Goal: Task Accomplishment & Management: Manage account settings

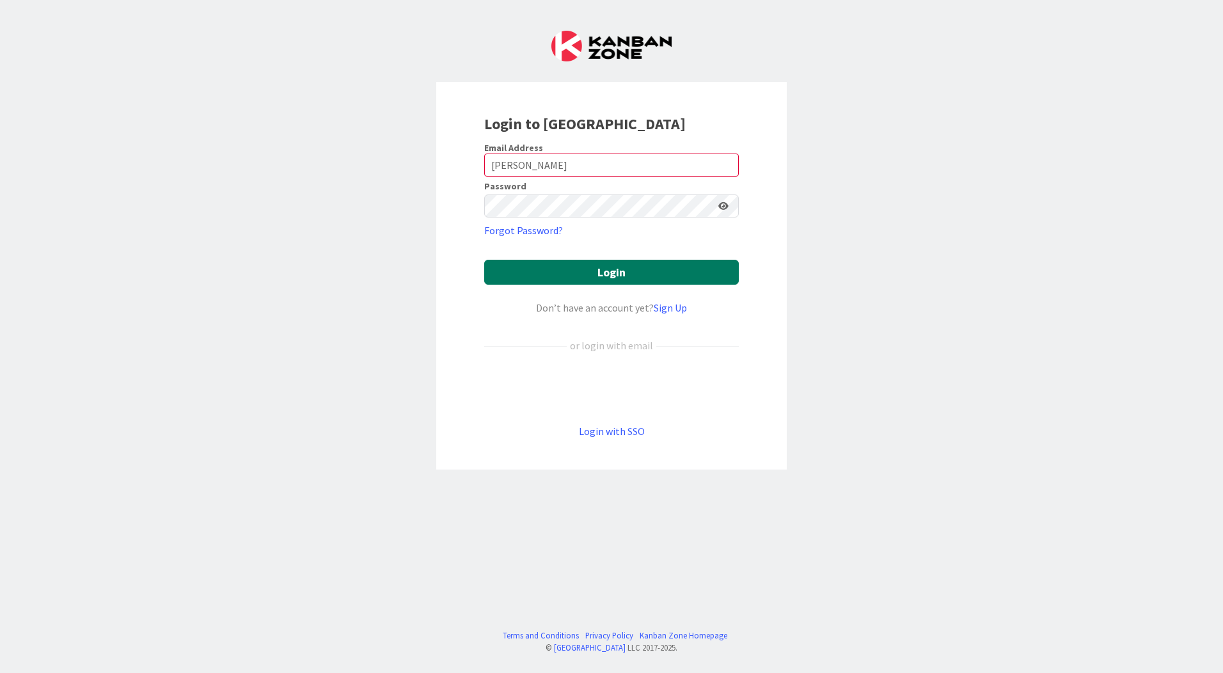
click at [584, 270] on button "Login" at bounding box center [611, 272] width 254 height 25
click at [829, 250] on div "Login to Kanban Zone Email Address Broer Password Forgot Password? Login Don’t …" at bounding box center [611, 336] width 1223 height 673
click at [728, 203] on icon at bounding box center [723, 205] width 10 height 9
click at [728, 203] on icon at bounding box center [723, 205] width 12 height 9
click at [728, 203] on icon at bounding box center [723, 205] width 10 height 9
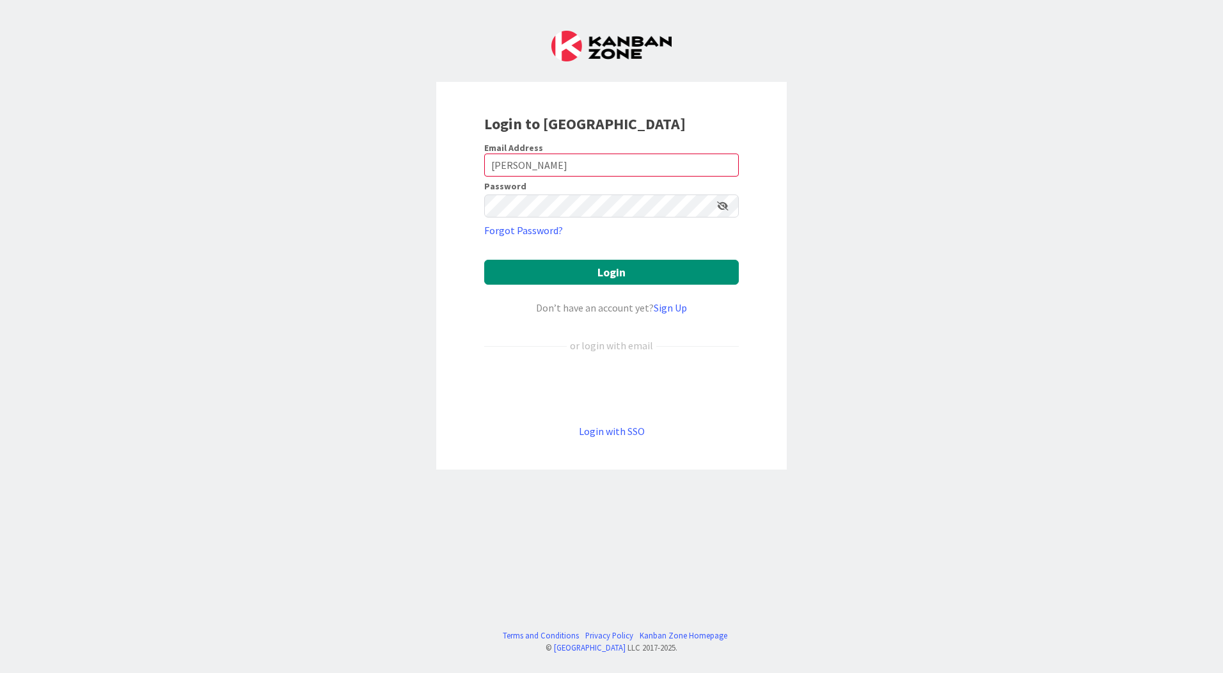
click at [728, 203] on icon at bounding box center [723, 205] width 12 height 9
click at [643, 168] on input "Broer" at bounding box center [611, 164] width 254 height 23
type input "[EMAIL_ADDRESS][PERSON_NAME][DOMAIN_NAME]"
click at [719, 205] on icon at bounding box center [723, 205] width 10 height 9
click at [719, 205] on icon at bounding box center [723, 205] width 12 height 9
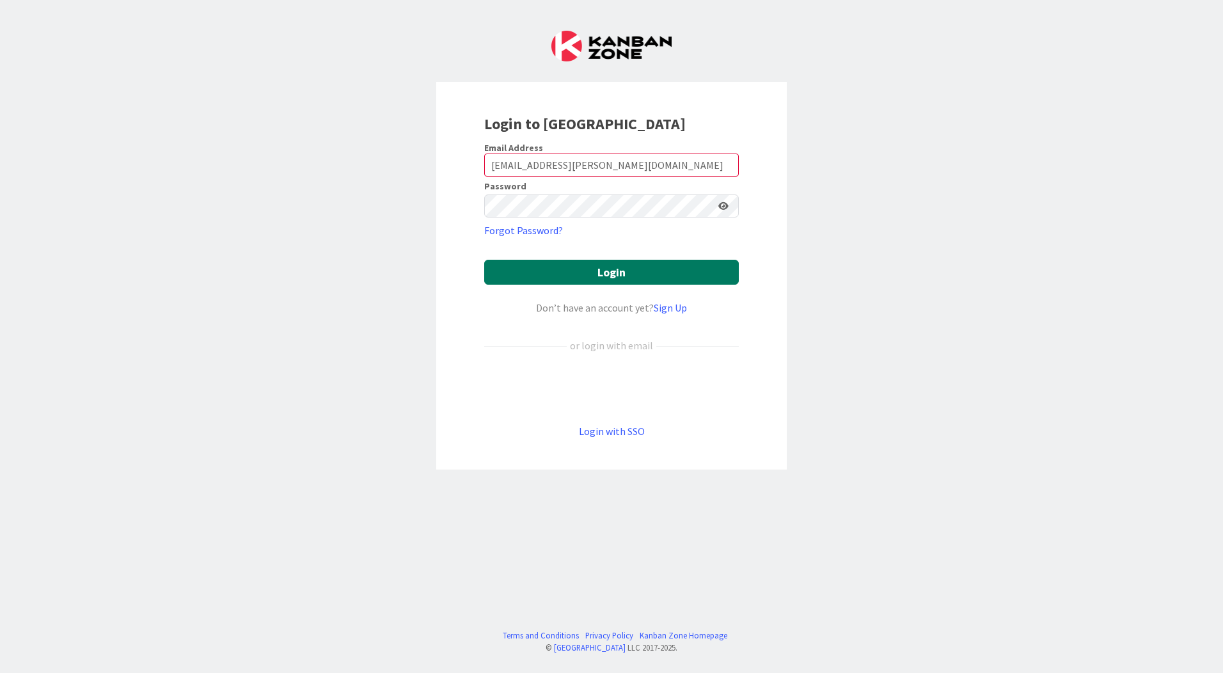
click at [662, 276] on button "Login" at bounding box center [611, 272] width 254 height 25
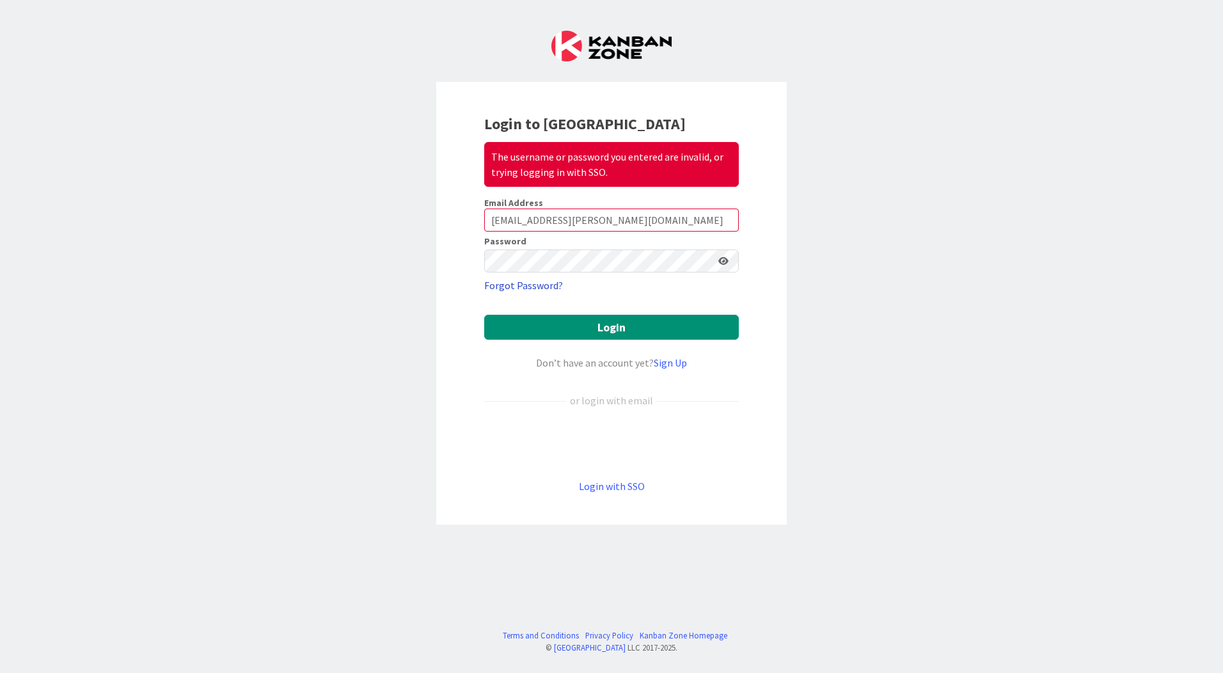
click at [535, 287] on link "Forgot Password?" at bounding box center [523, 285] width 79 height 15
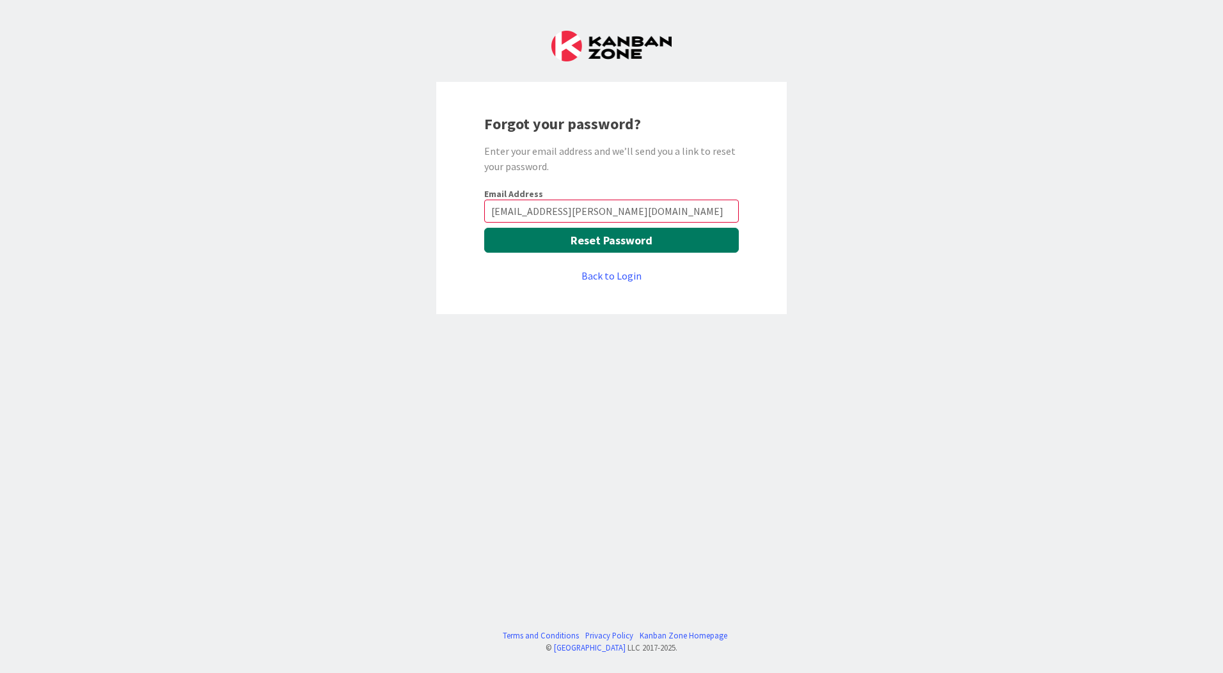
type input "[EMAIL_ADDRESS][PERSON_NAME][DOMAIN_NAME]"
click at [600, 247] on button "Reset Password" at bounding box center [611, 240] width 254 height 25
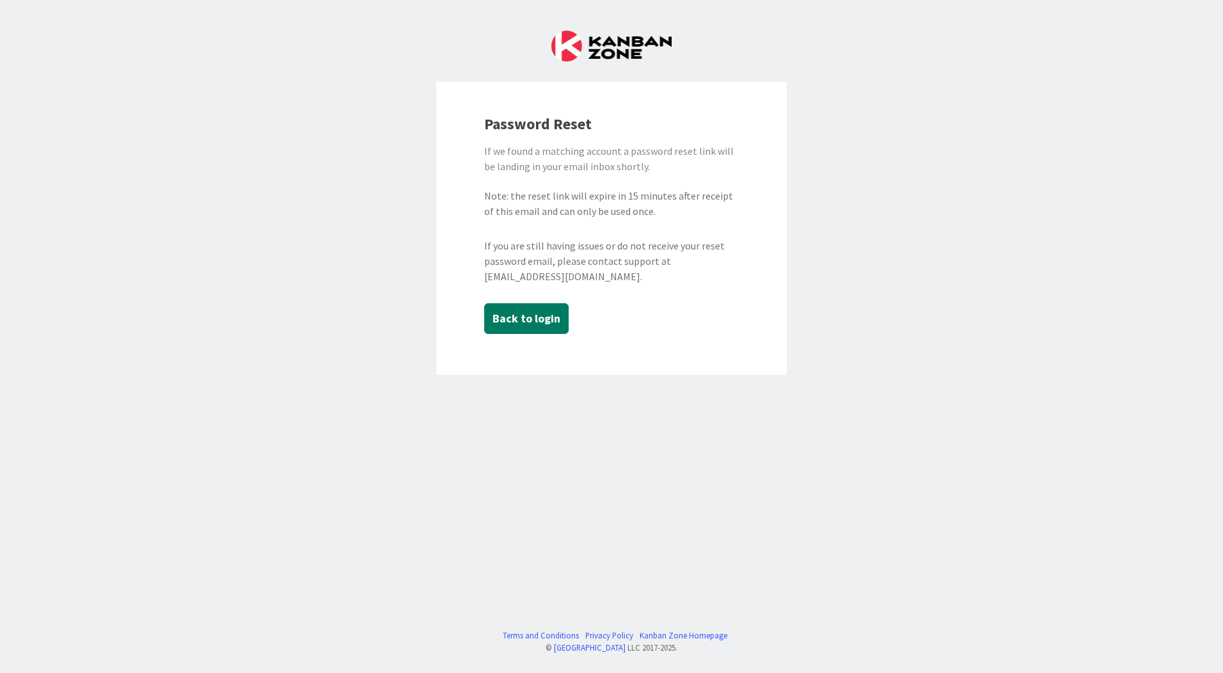
click at [527, 316] on button "Back to login" at bounding box center [526, 318] width 84 height 31
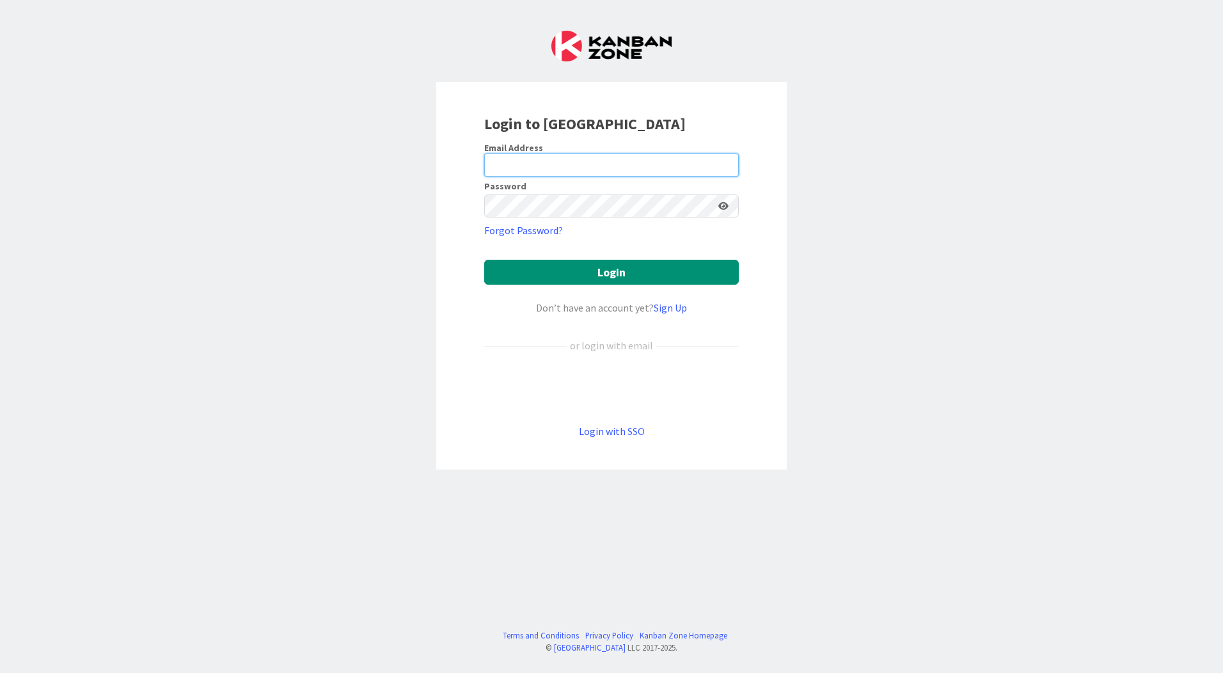
type input "[EMAIL_ADDRESS][PERSON_NAME][DOMAIN_NAME]"
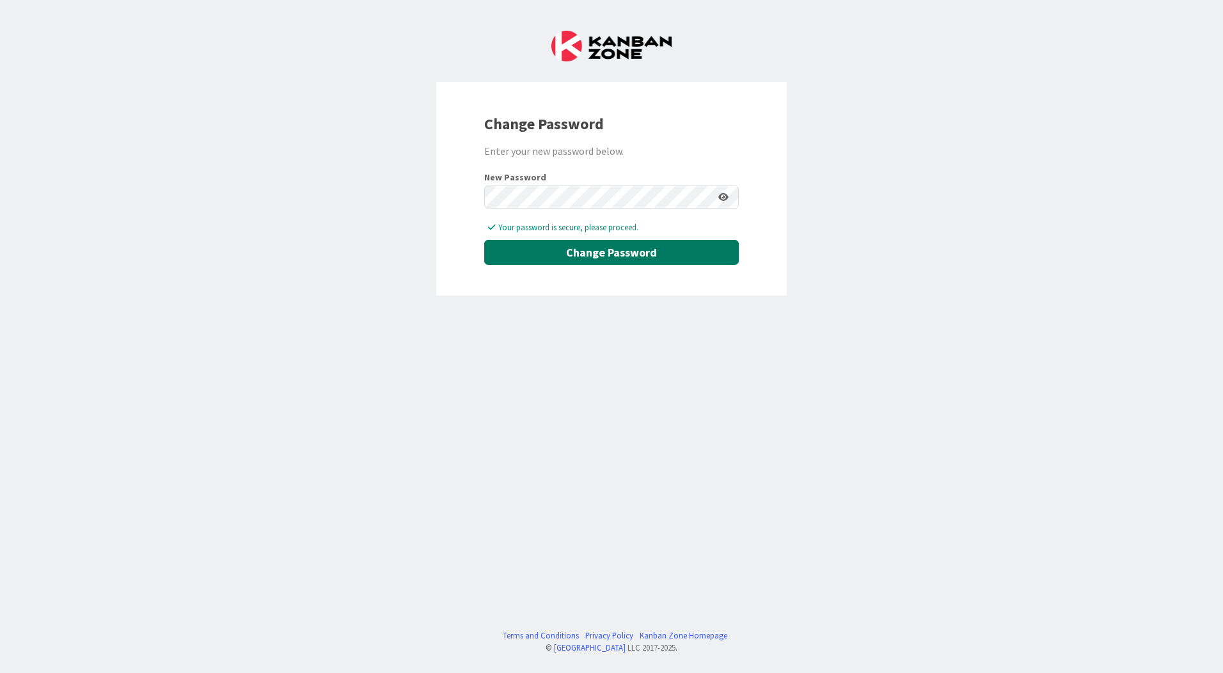
click at [617, 253] on button "Change Password" at bounding box center [611, 252] width 254 height 25
click at [631, 350] on div "Change Password Enter your new password below. New Password Your password is se…" at bounding box center [611, 336] width 1223 height 673
click at [633, 244] on button "Change Password" at bounding box center [611, 252] width 254 height 25
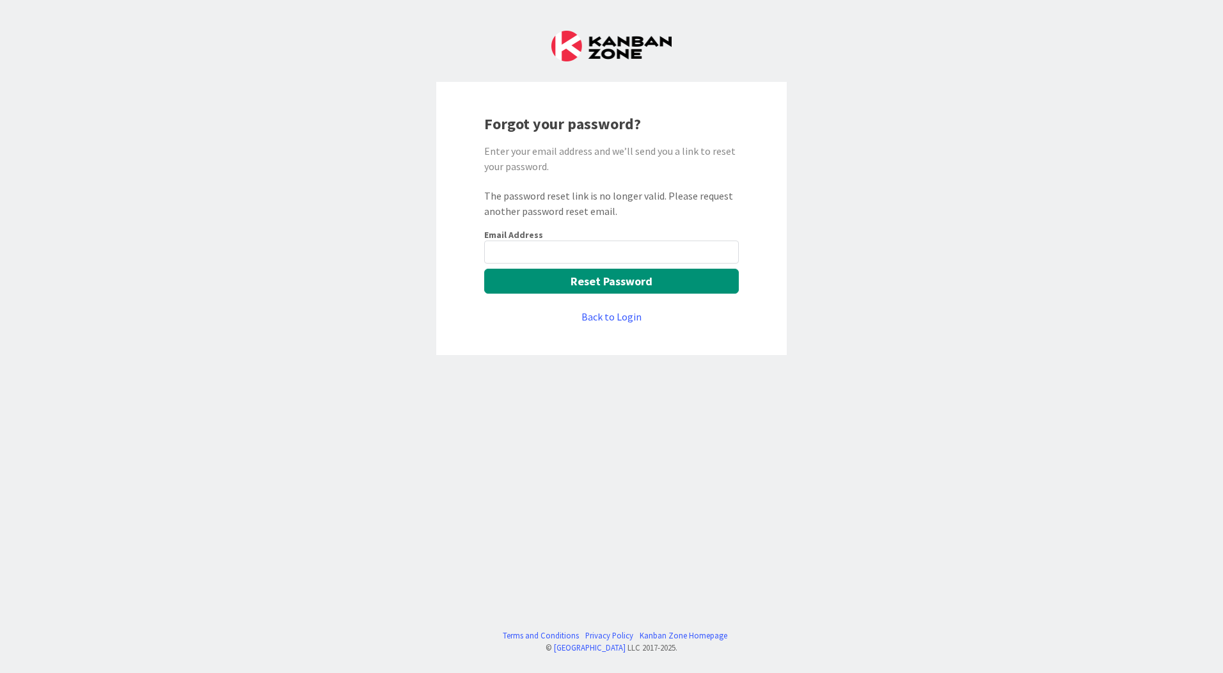
click at [570, 45] on img at bounding box center [611, 46] width 120 height 31
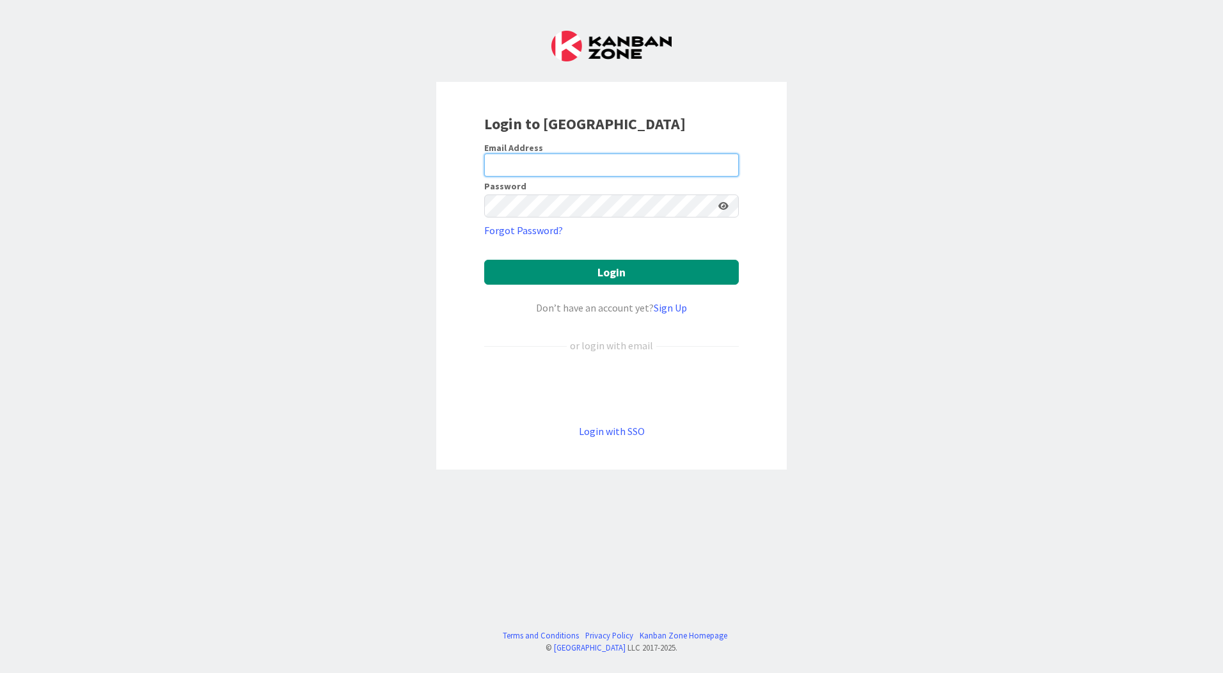
type input "[EMAIL_ADDRESS][PERSON_NAME][DOMAIN_NAME]"
click at [540, 148] on div "Email Address" at bounding box center [611, 148] width 254 height 12
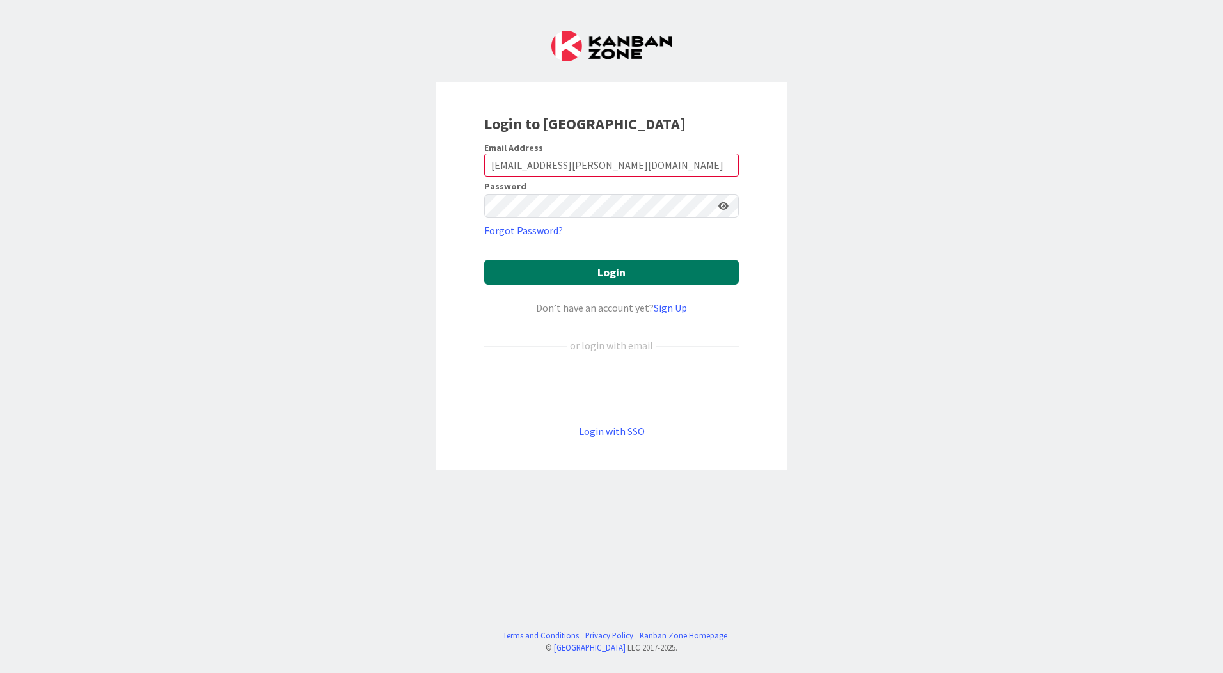
click at [561, 266] on button "Login" at bounding box center [611, 272] width 254 height 25
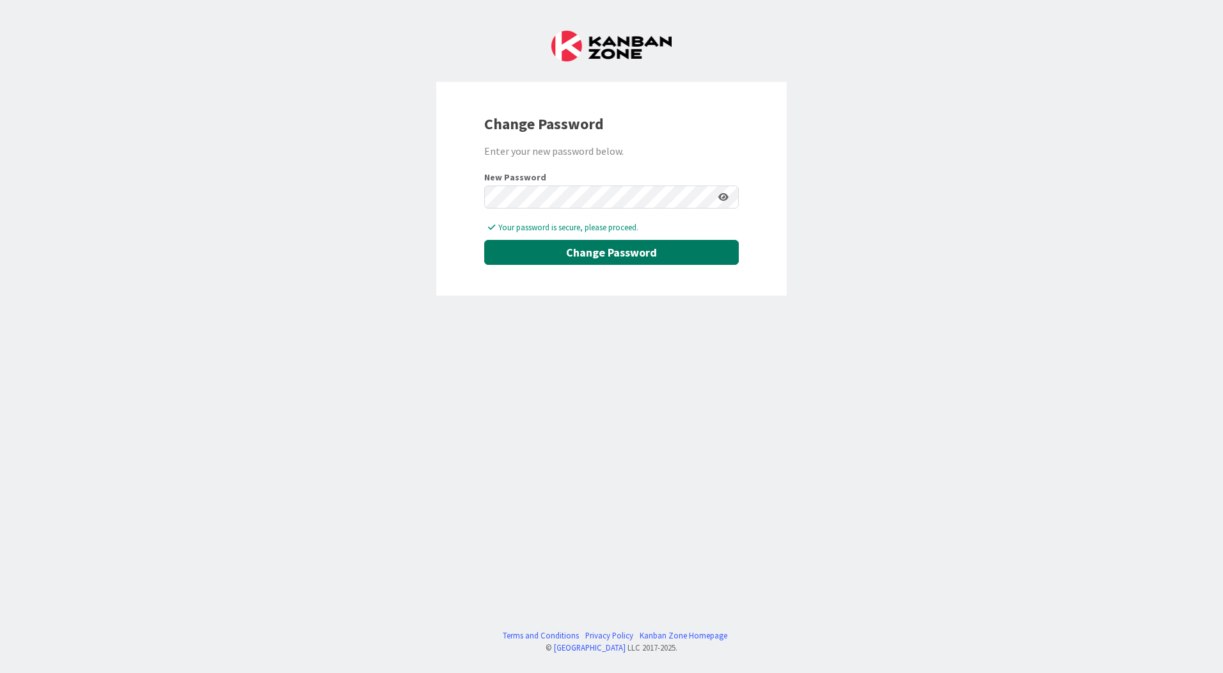
click at [568, 247] on button "Change Password" at bounding box center [611, 252] width 254 height 25
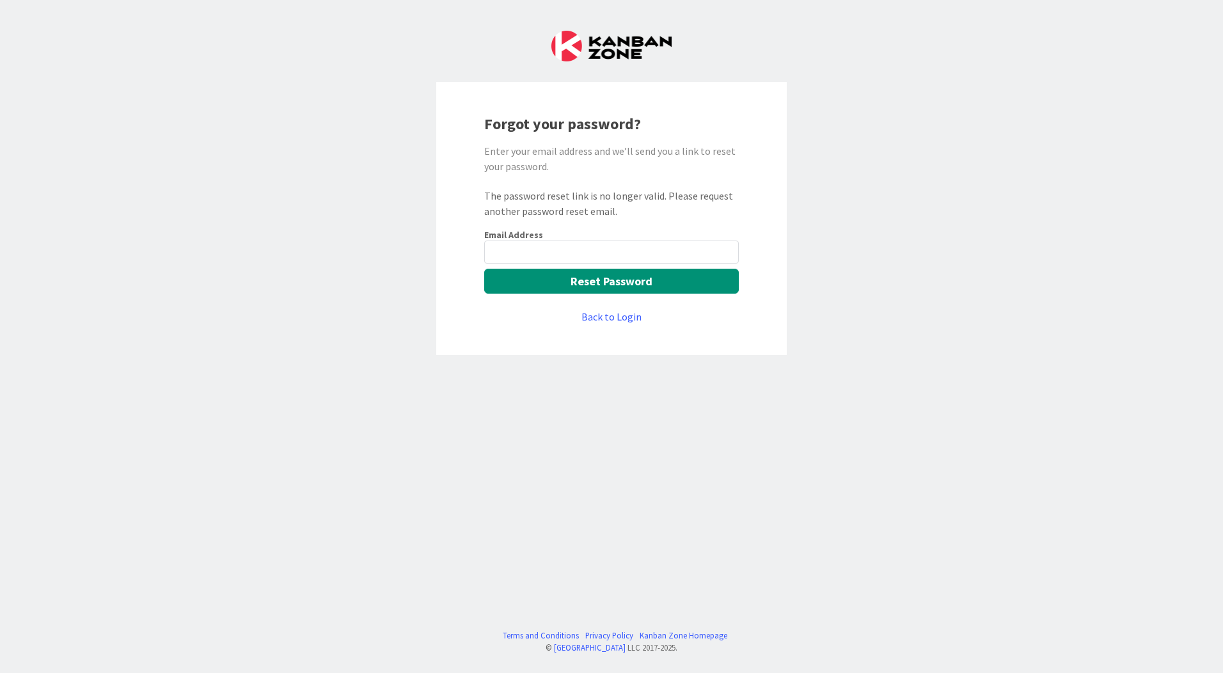
click at [579, 314] on div "Email Address Reset Password Back to Login" at bounding box center [611, 276] width 254 height 95
click at [585, 315] on link "Back to Login" at bounding box center [611, 316] width 60 height 15
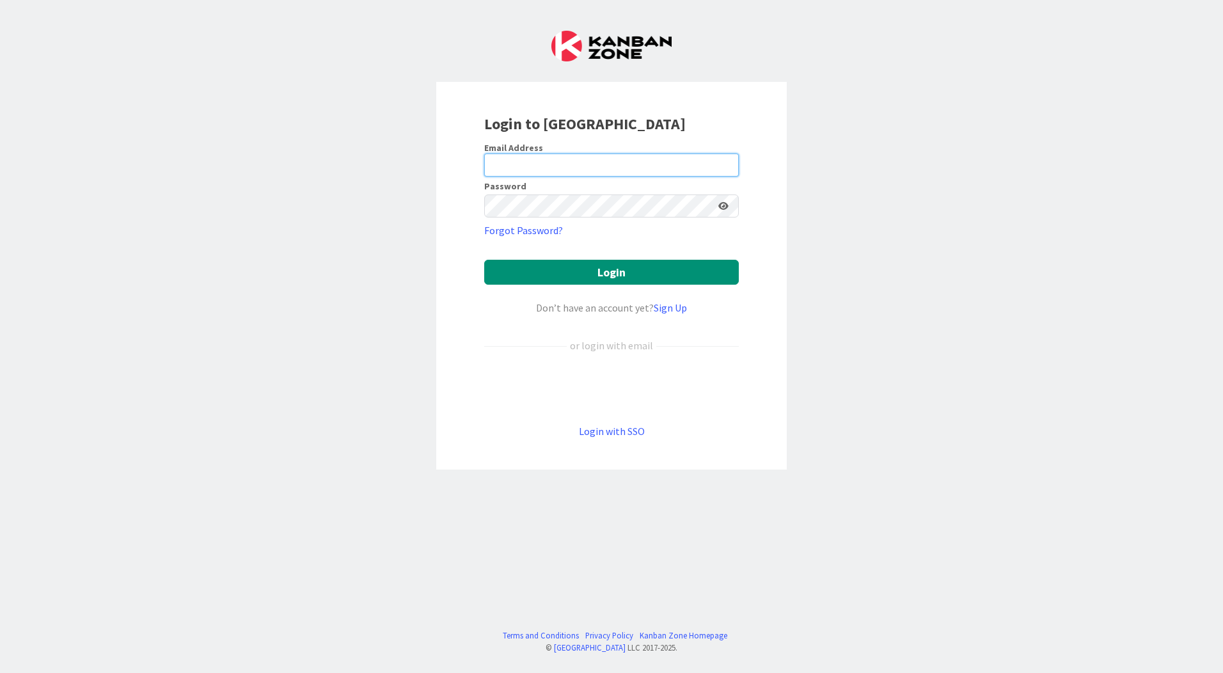
type input "kbroer@huisman-nl.com"
click at [565, 162] on input "kbroer@huisman-nl.com" at bounding box center [611, 164] width 254 height 23
click at [380, 208] on div "Login to Kanban Zone Email Address kbroer@huisman-nl.com Password Forgot Passwo…" at bounding box center [611, 336] width 1223 height 673
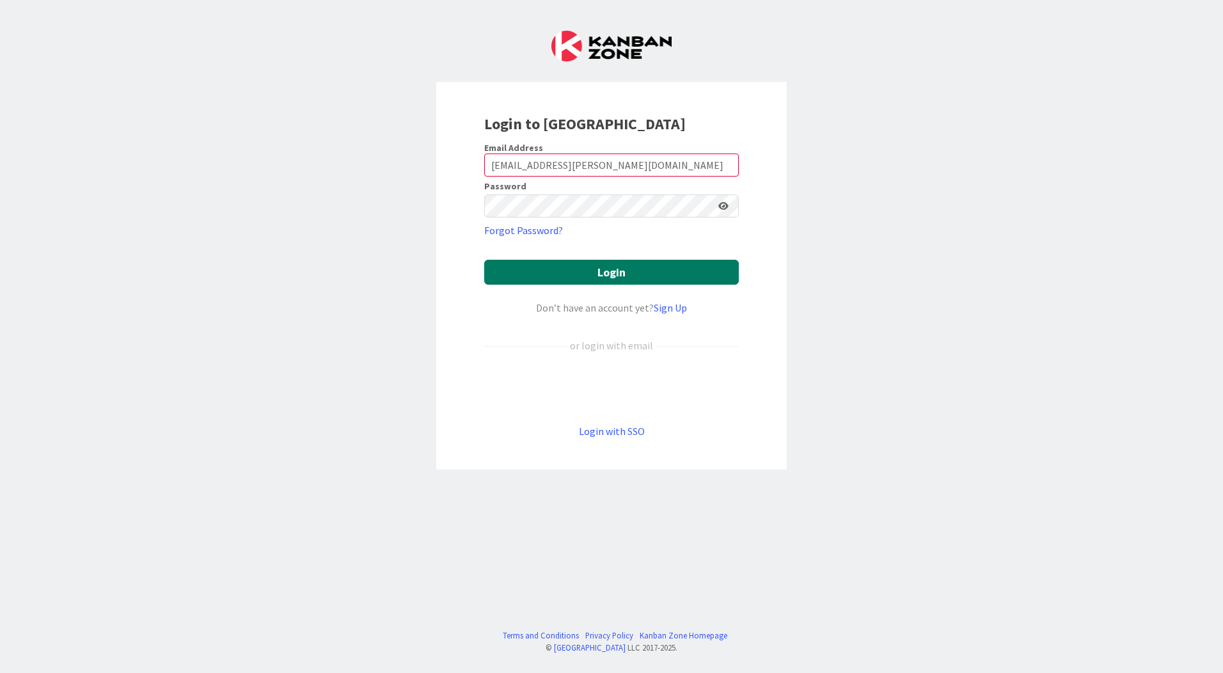
click at [617, 283] on button "Login" at bounding box center [611, 272] width 254 height 25
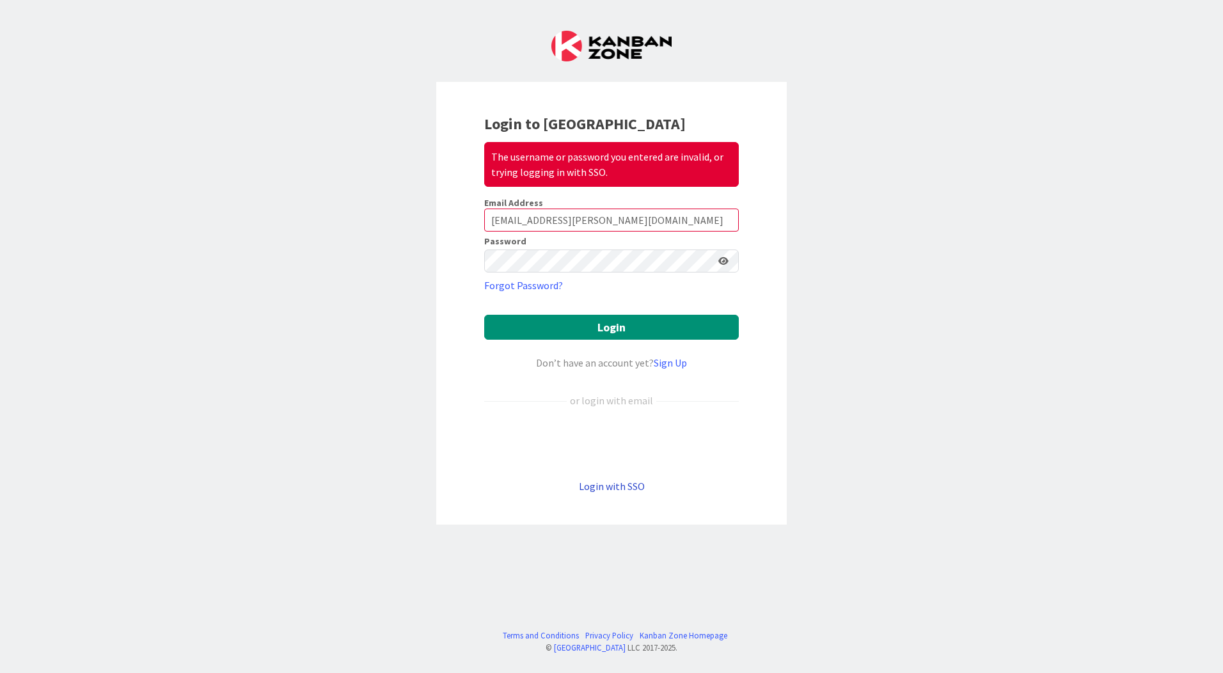
click at [622, 484] on link "Login with SSO" at bounding box center [612, 486] width 66 height 13
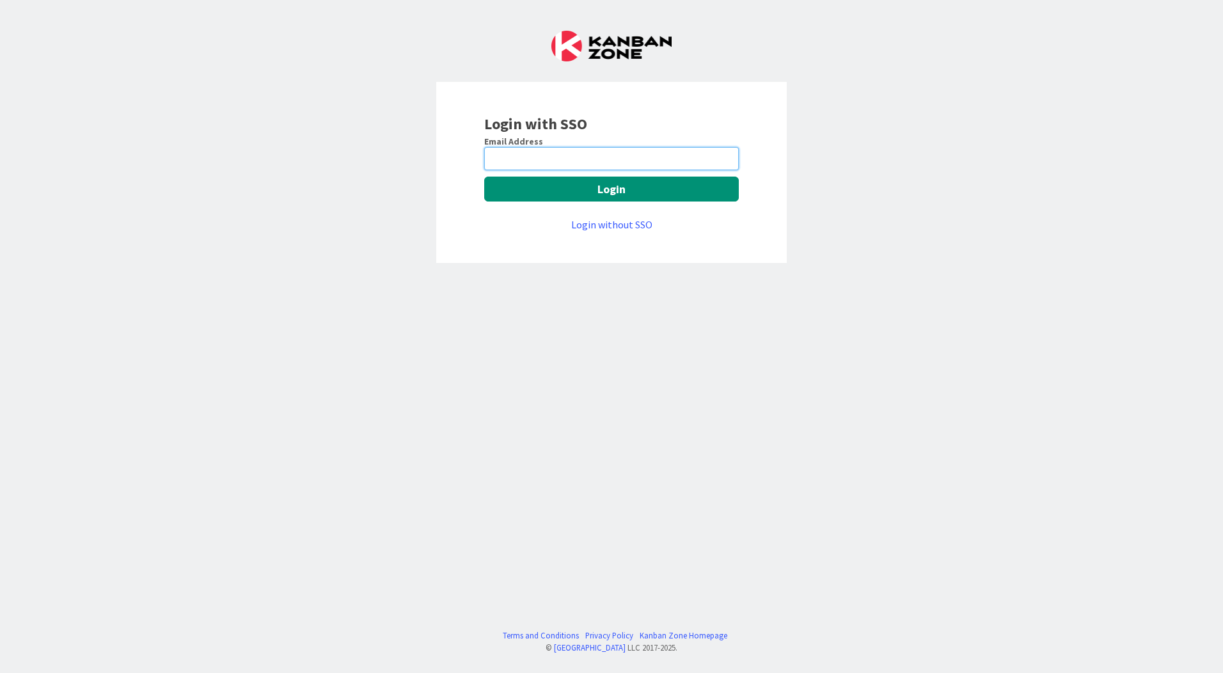
click at [578, 159] on input "email" at bounding box center [611, 158] width 254 height 23
type input "kbroer@huisman-nl.com"
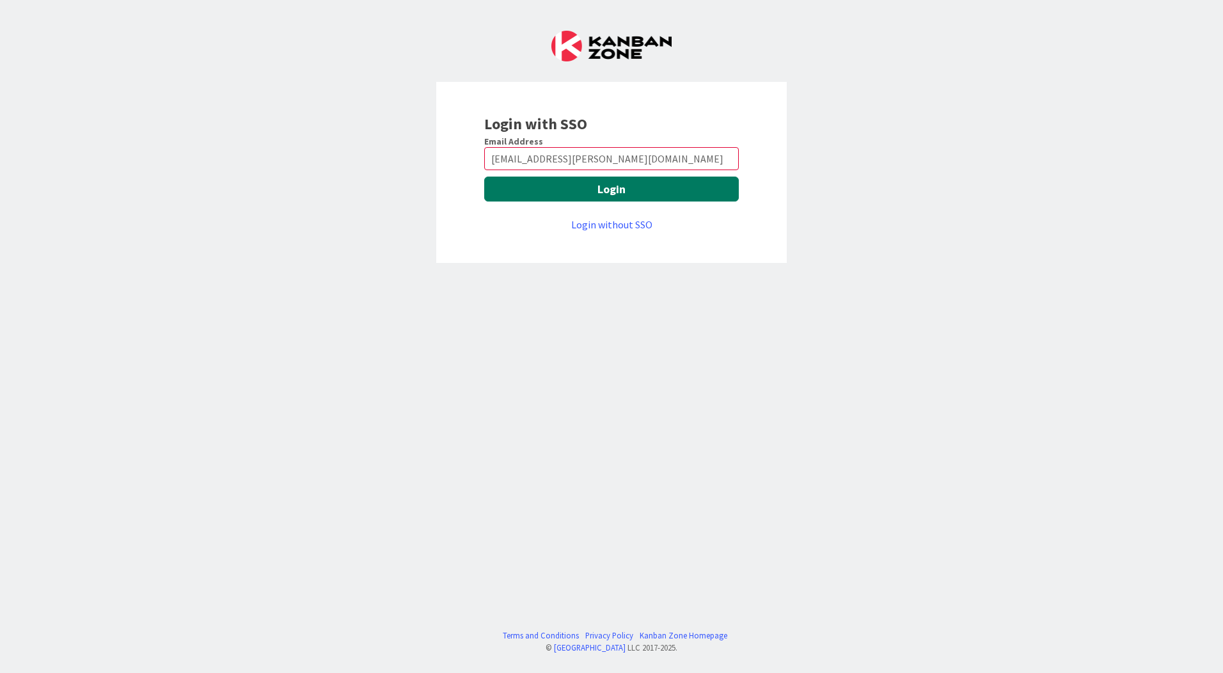
click at [574, 192] on button "Login" at bounding box center [611, 188] width 254 height 25
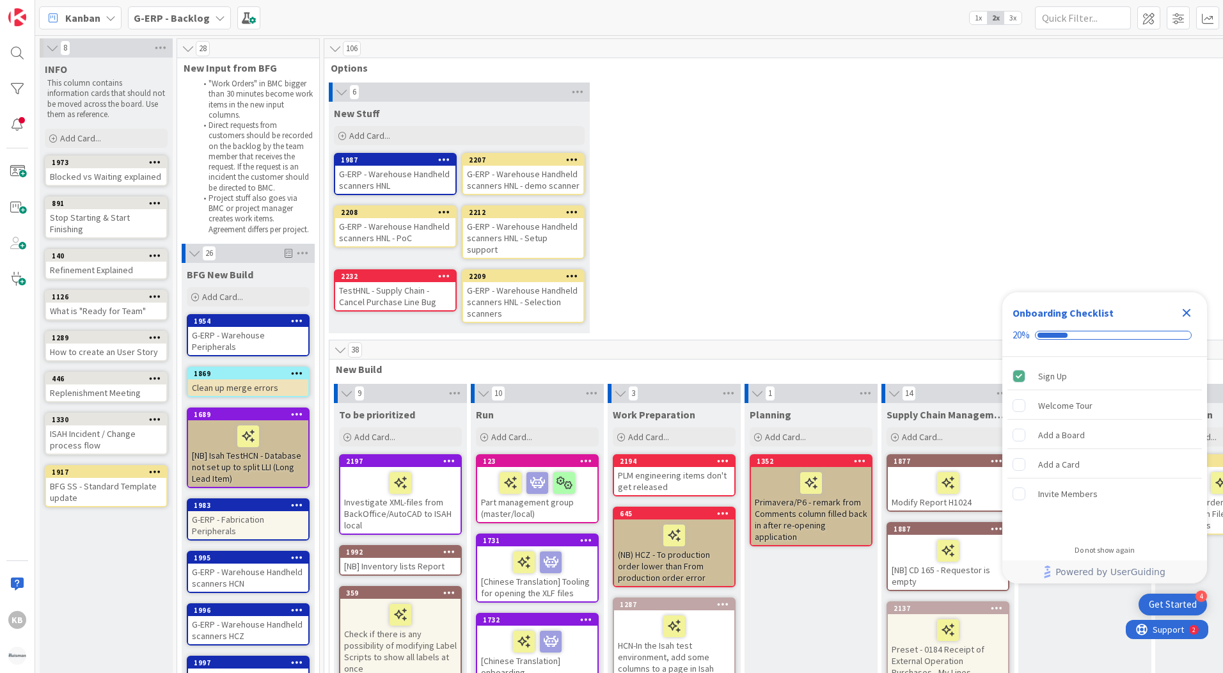
click at [862, 291] on div "6 New Stuff Add Card... 2207 G-ERP - Warehouse Handheld scanners HNL - demo sca…" at bounding box center [879, 210] width 1105 height 257
click at [398, 282] on div "TestHNL - Supply Chain - Cancel Purchase Line Bug" at bounding box center [395, 296] width 120 height 28
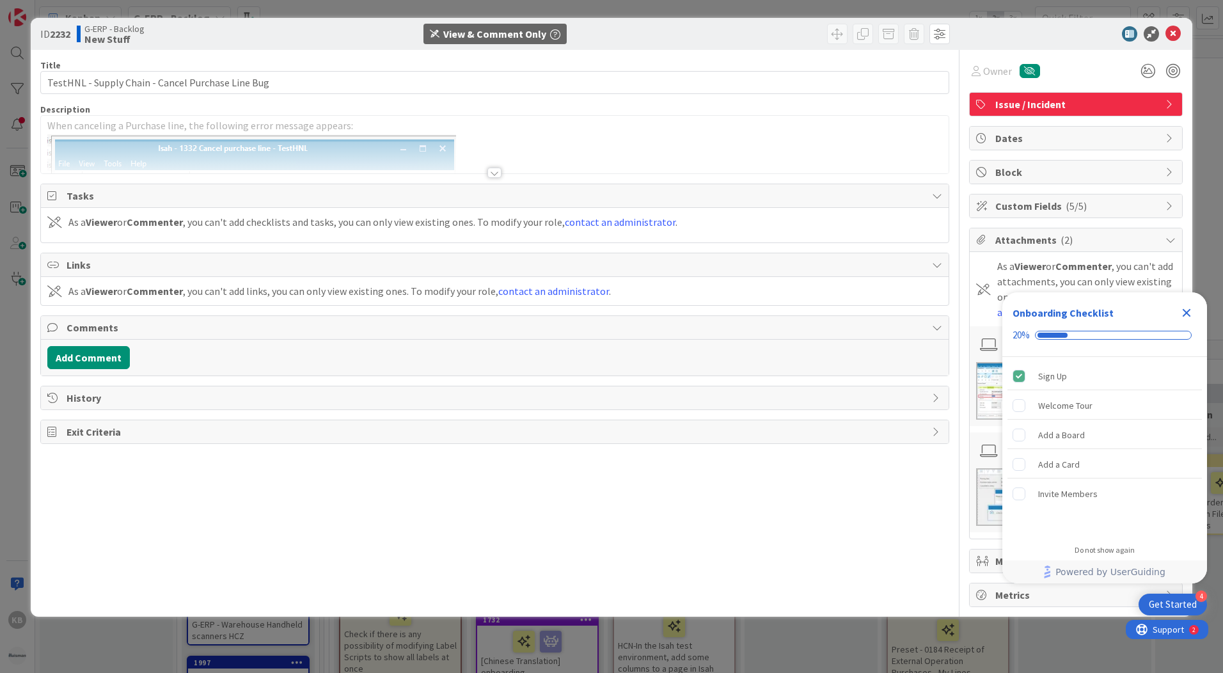
click at [189, 127] on p "When canceling a Purchase line, the following error message appears:" at bounding box center [494, 125] width 895 height 15
click at [189, 143] on div at bounding box center [494, 157] width 907 height 33
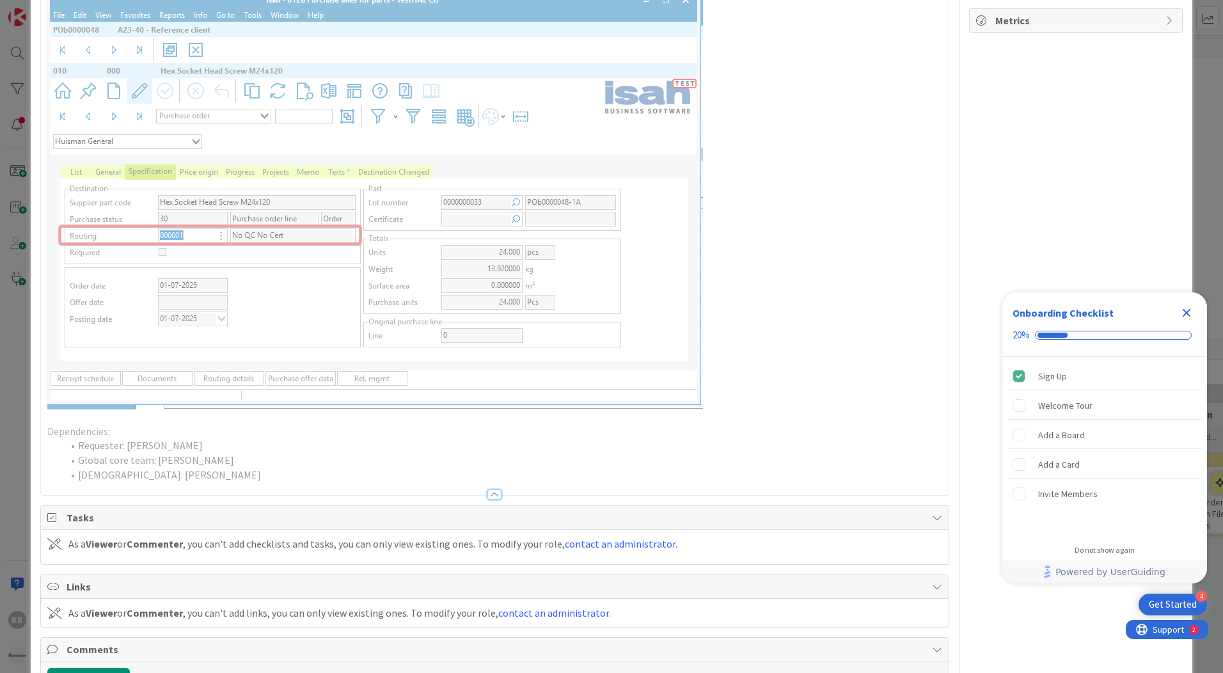
scroll to position [575, 0]
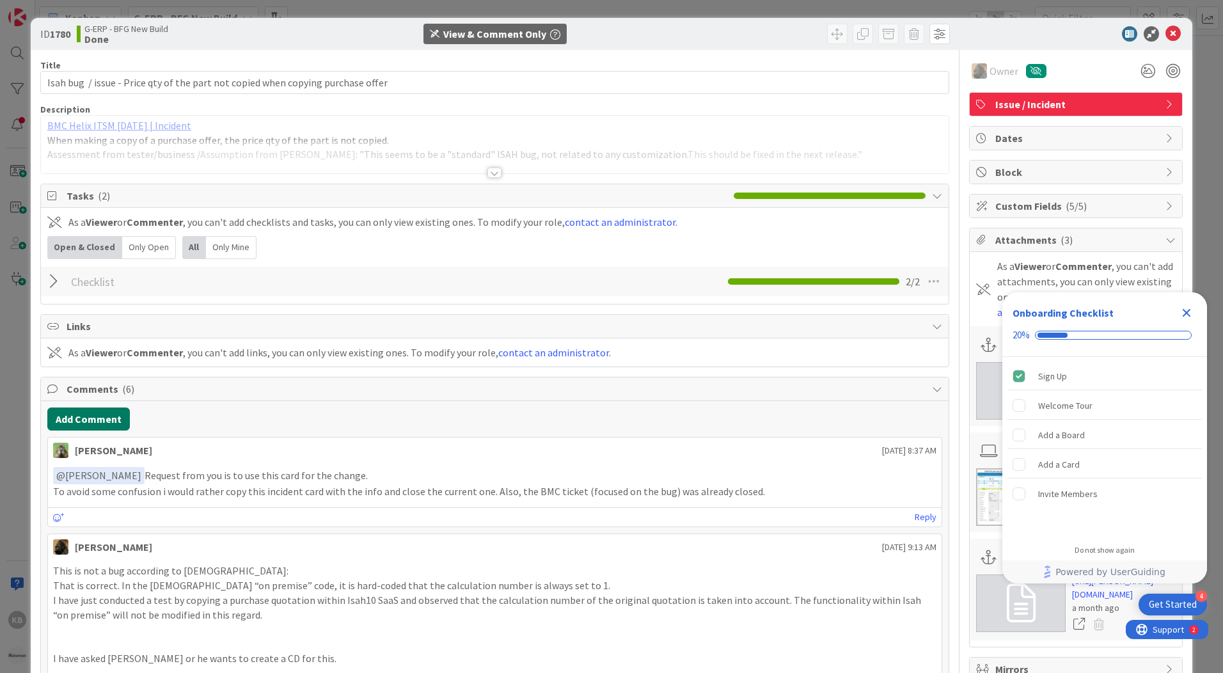
click at [103, 412] on button "Add Comment" at bounding box center [88, 418] width 82 height 23
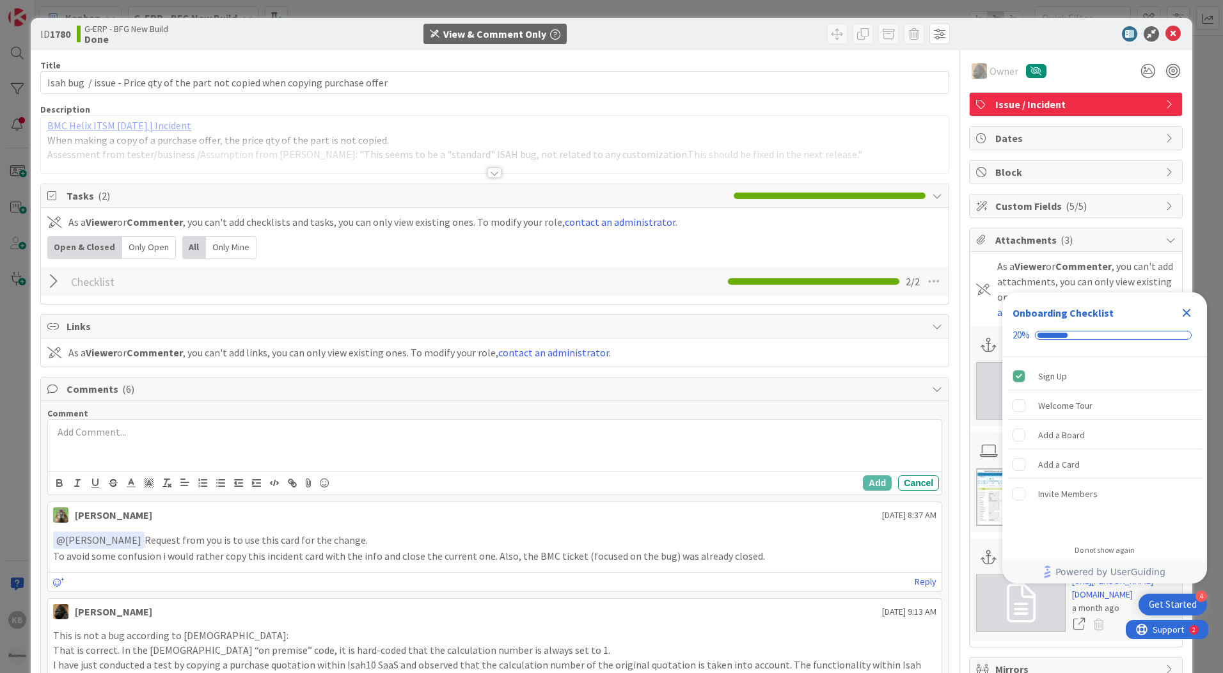
click at [109, 439] on div at bounding box center [494, 444] width 893 height 51
click at [1082, 459] on div "Add a Card" at bounding box center [1104, 464] width 194 height 28
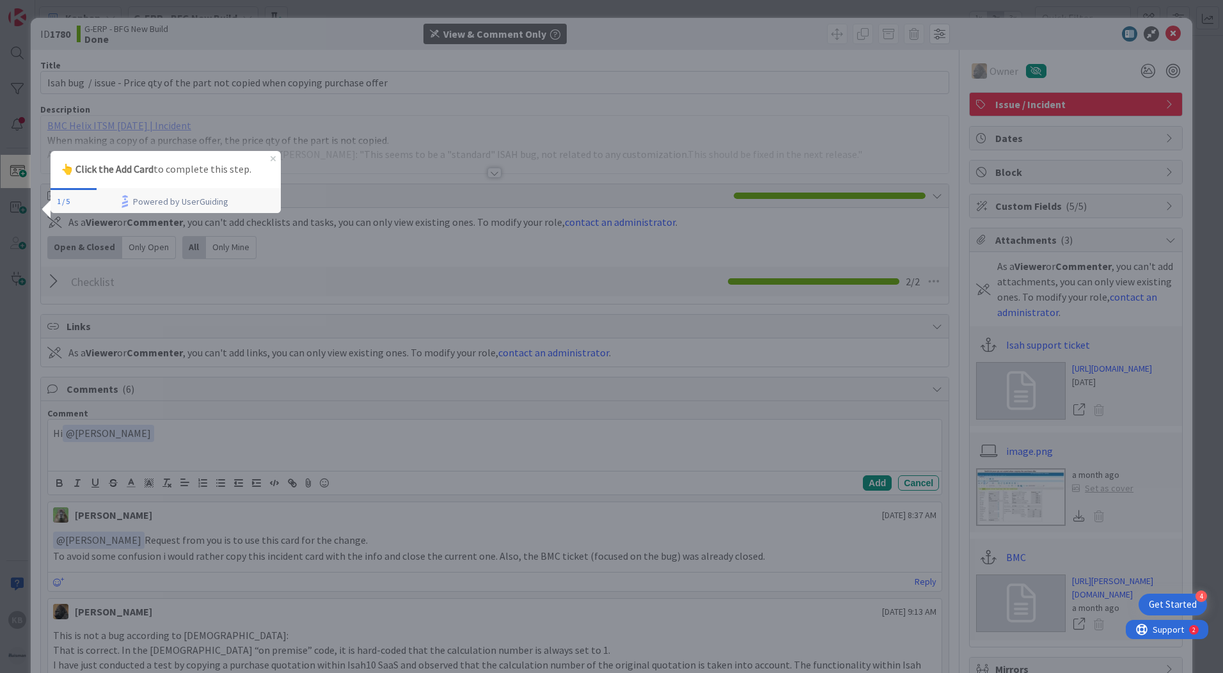
click at [276, 157] on div "👆 Click the Add Card to complete this step." at bounding box center [166, 169] width 230 height 37
click at [275, 159] on icon "Close Preview" at bounding box center [272, 158] width 5 height 5
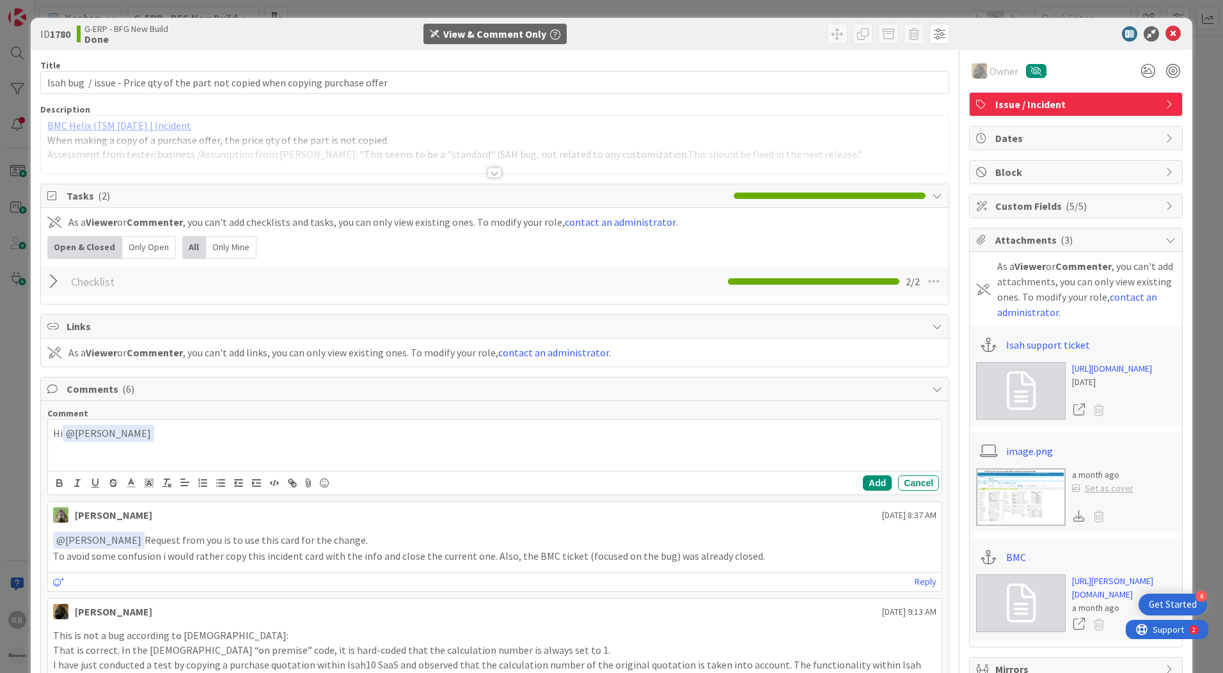
click at [100, 538] on span "@ [PERSON_NAME]" at bounding box center [98, 539] width 85 height 13
click at [151, 435] on p "Hi ﻿ @ [PERSON_NAME] ﻿" at bounding box center [494, 433] width 883 height 17
click at [1171, 35] on icon at bounding box center [1172, 33] width 15 height 15
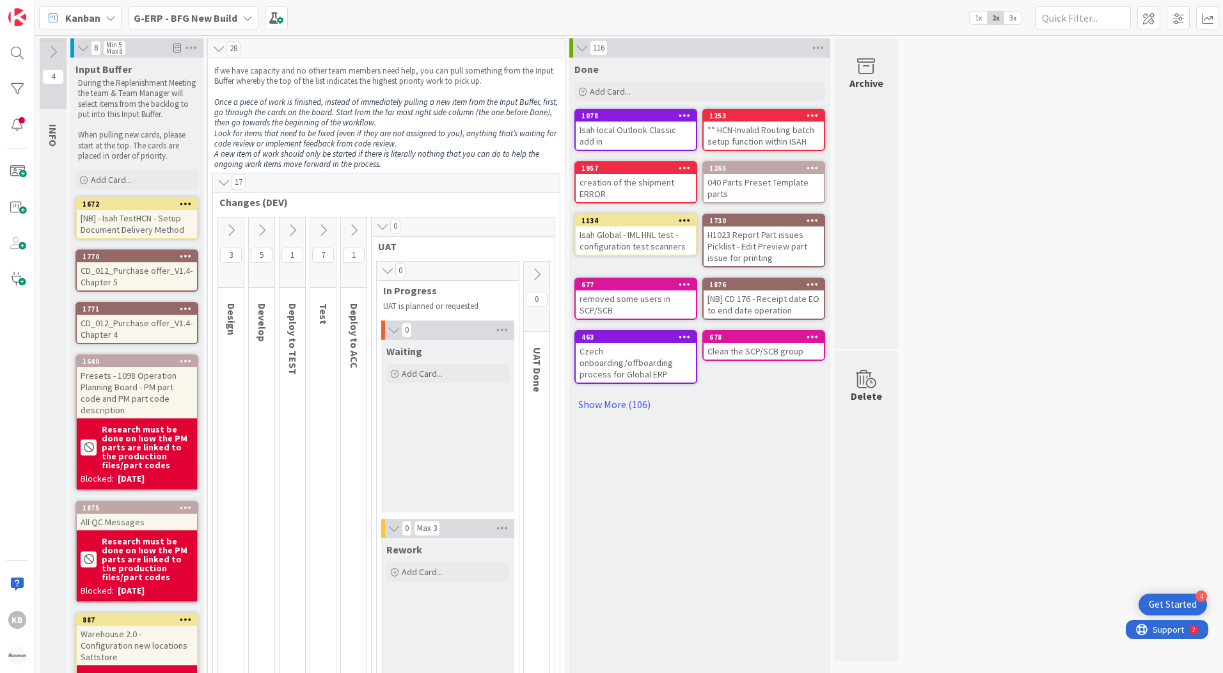
click at [974, 20] on span "1x" at bounding box center [977, 18] width 17 height 13
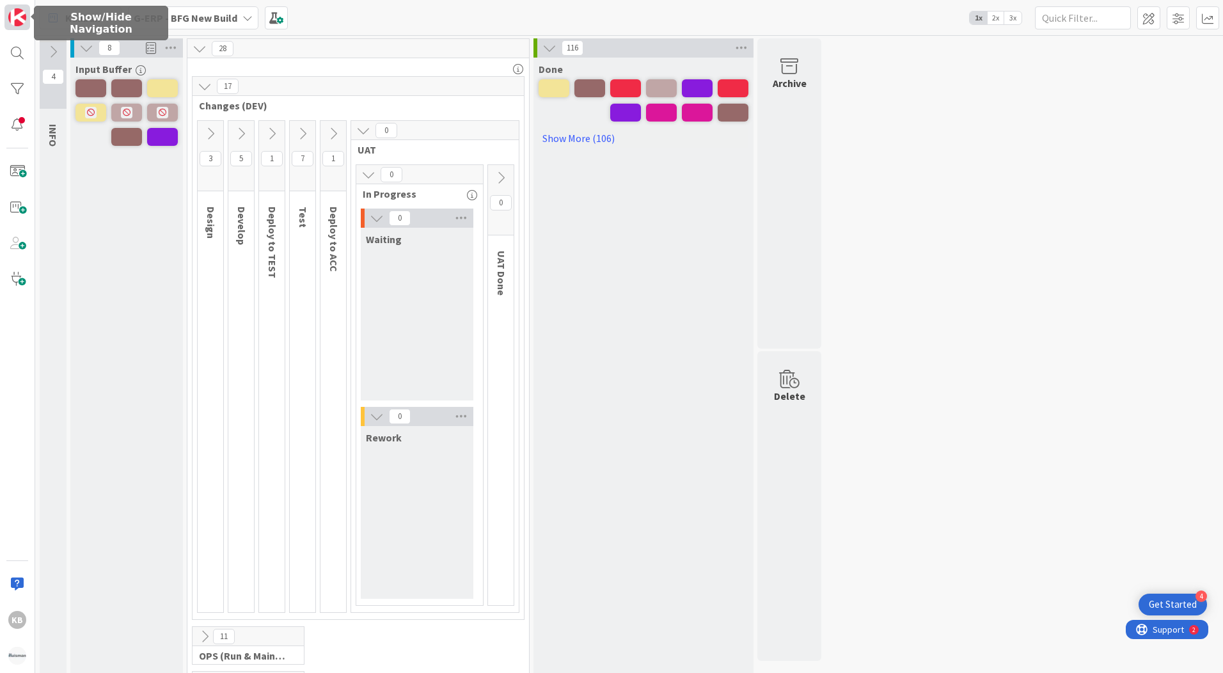
click at [19, 21] on img at bounding box center [17, 17] width 18 height 18
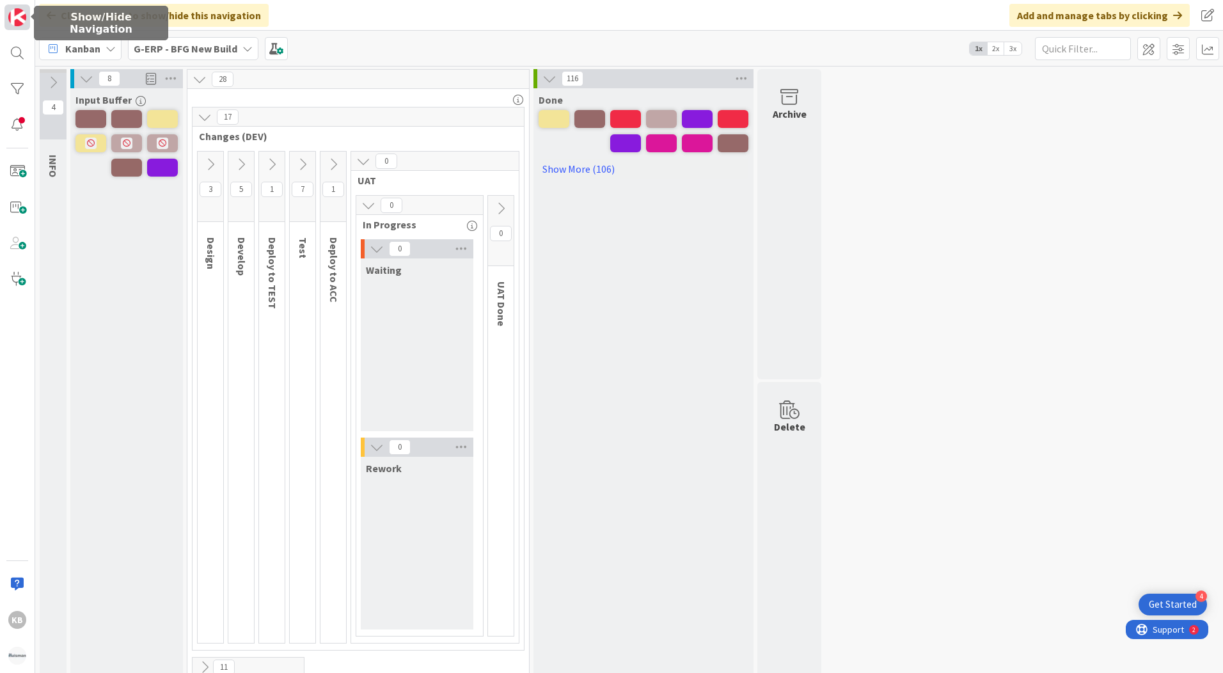
click at [18, 21] on img at bounding box center [17, 17] width 18 height 18
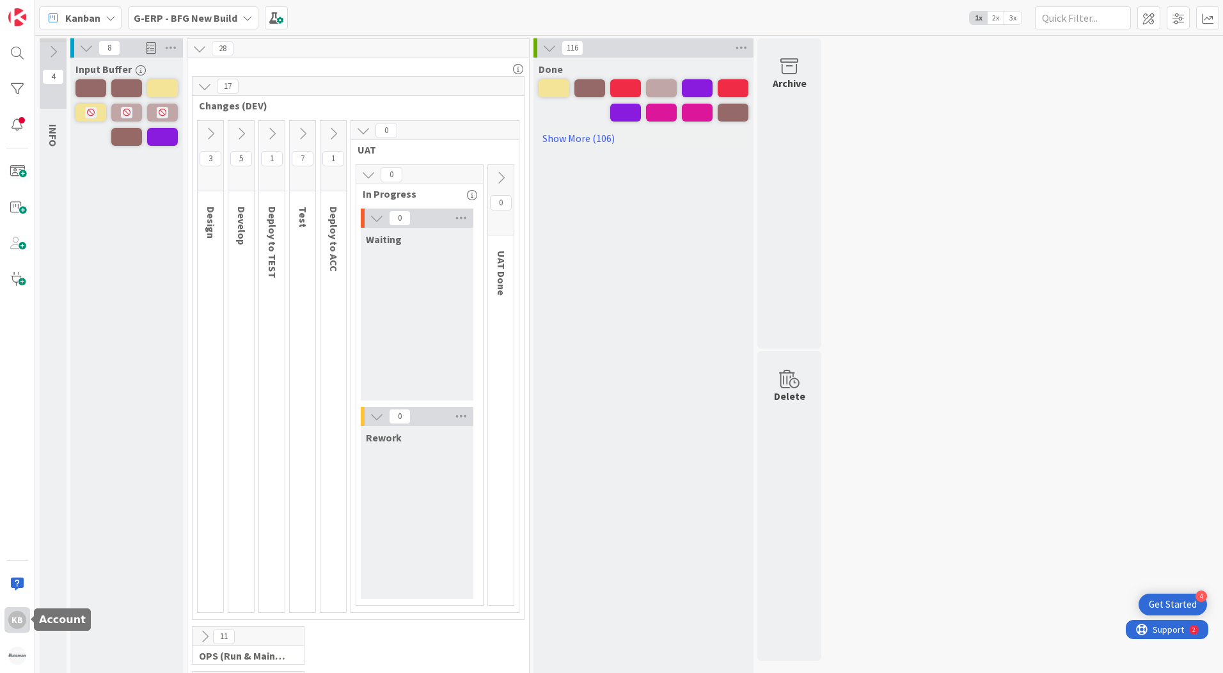
click at [12, 618] on div "KB" at bounding box center [17, 620] width 18 height 18
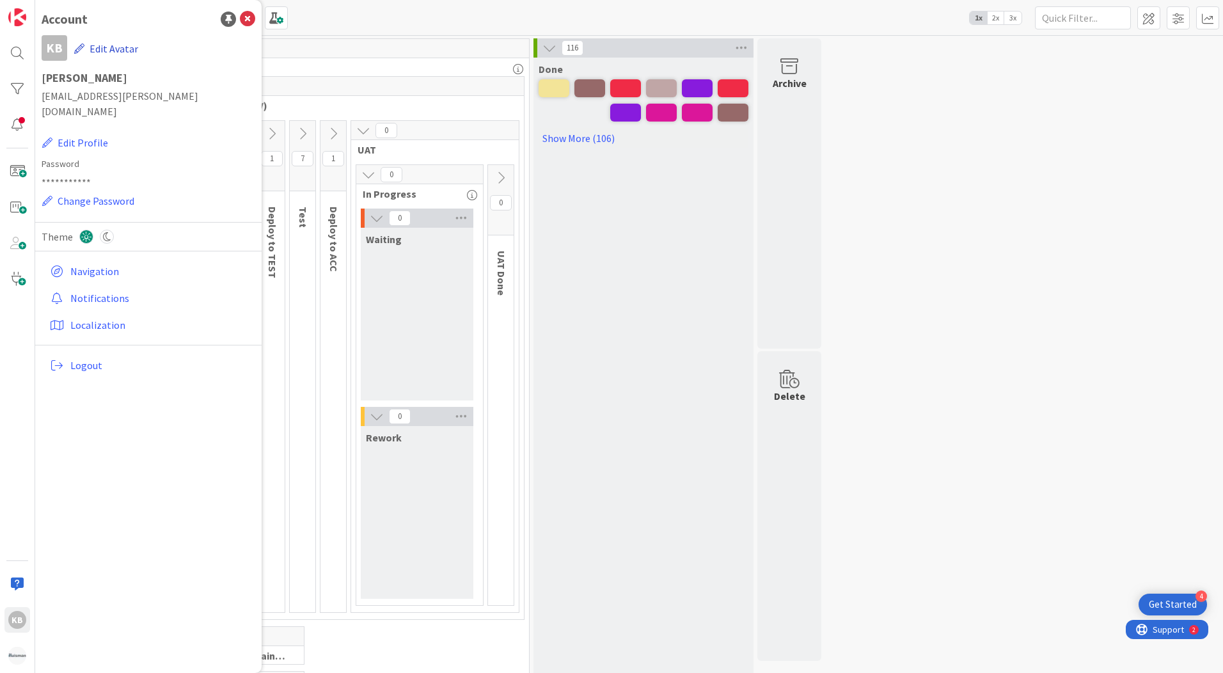
click at [100, 51] on button "Edit Avatar" at bounding box center [106, 48] width 65 height 27
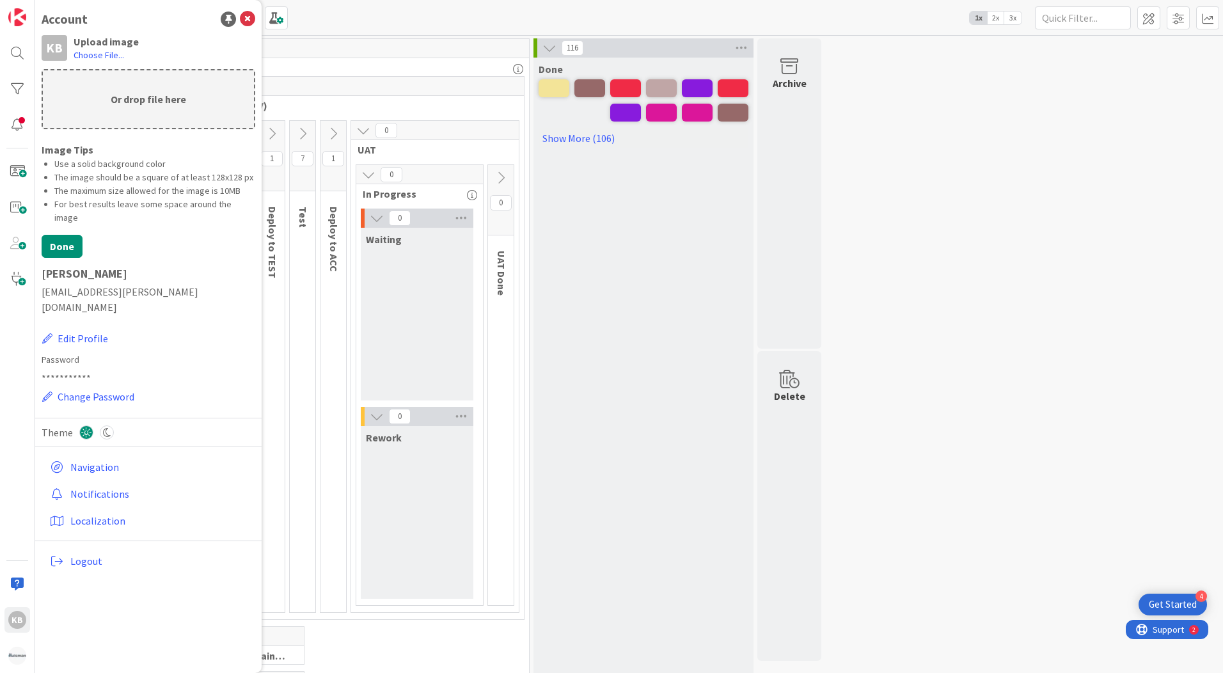
click at [104, 93] on p "Or drop file here" at bounding box center [148, 99] width 211 height 58
type input "C:\fakepath\Kanban GERP.PNG"
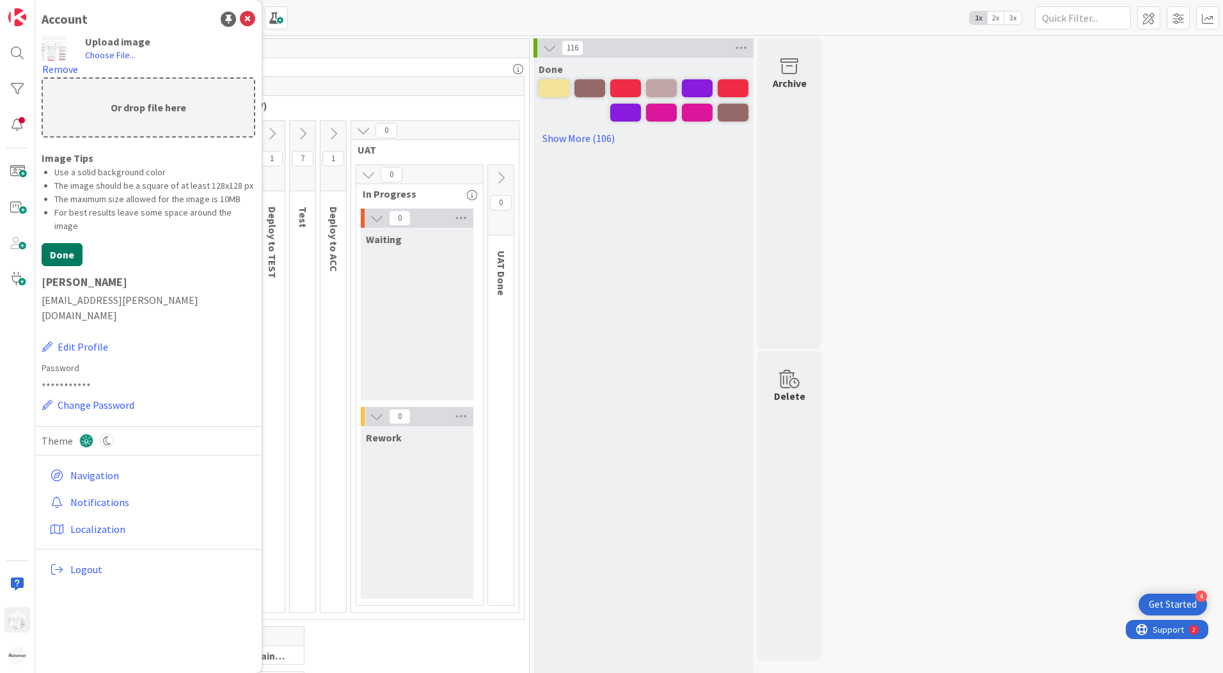
click at [51, 243] on button "Done" at bounding box center [62, 254] width 41 height 23
